Goal: Communication & Community: Answer question/provide support

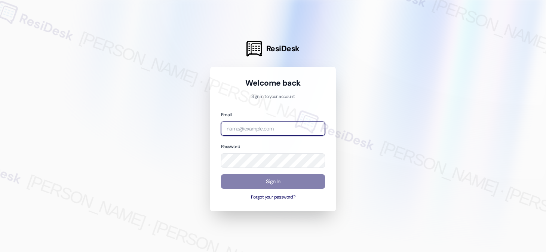
click at [243, 124] on input "email" at bounding box center [273, 129] width 104 height 15
type input "automated-surveys-rose_life-[PERSON_NAME].[PERSON_NAME]@rose_[DOMAIN_NAME]"
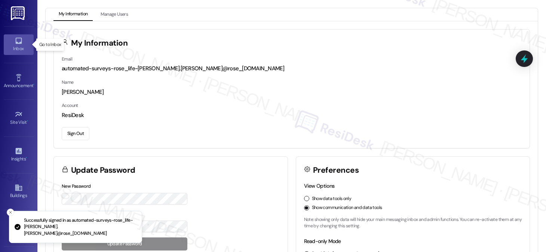
click at [10, 43] on link "Inbox" at bounding box center [19, 44] width 30 height 20
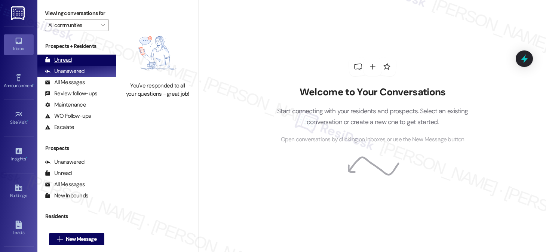
click at [67, 64] on div "Unread" at bounding box center [58, 60] width 27 height 8
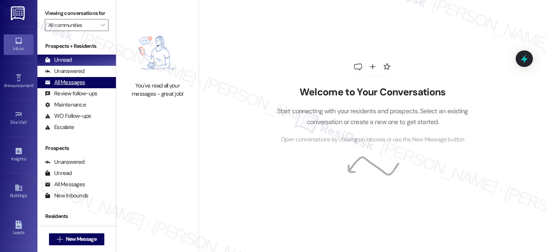
click at [77, 86] on div "All Messages" at bounding box center [65, 83] width 40 height 8
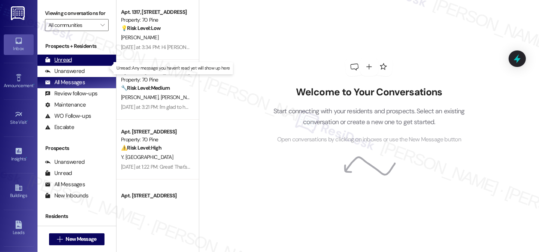
click at [67, 66] on div "Unread (0)" at bounding box center [76, 60] width 79 height 11
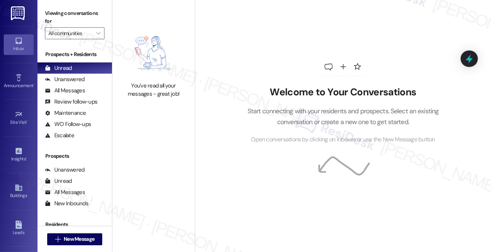
click at [44, 8] on div "Viewing conversations for All communities " at bounding box center [74, 23] width 74 height 47
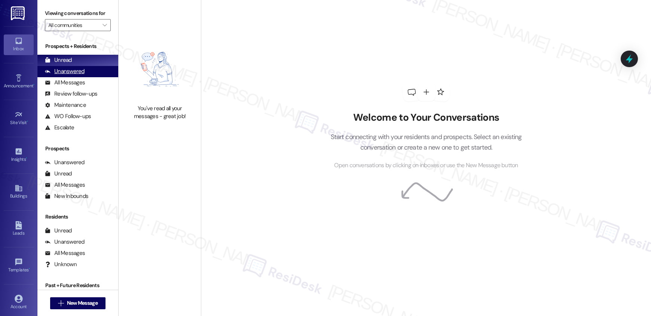
click at [69, 68] on div "Unanswered" at bounding box center [65, 71] width 40 height 8
click at [72, 60] on div "Unread (0)" at bounding box center [77, 60] width 81 height 11
